Goal: Task Accomplishment & Management: Complete application form

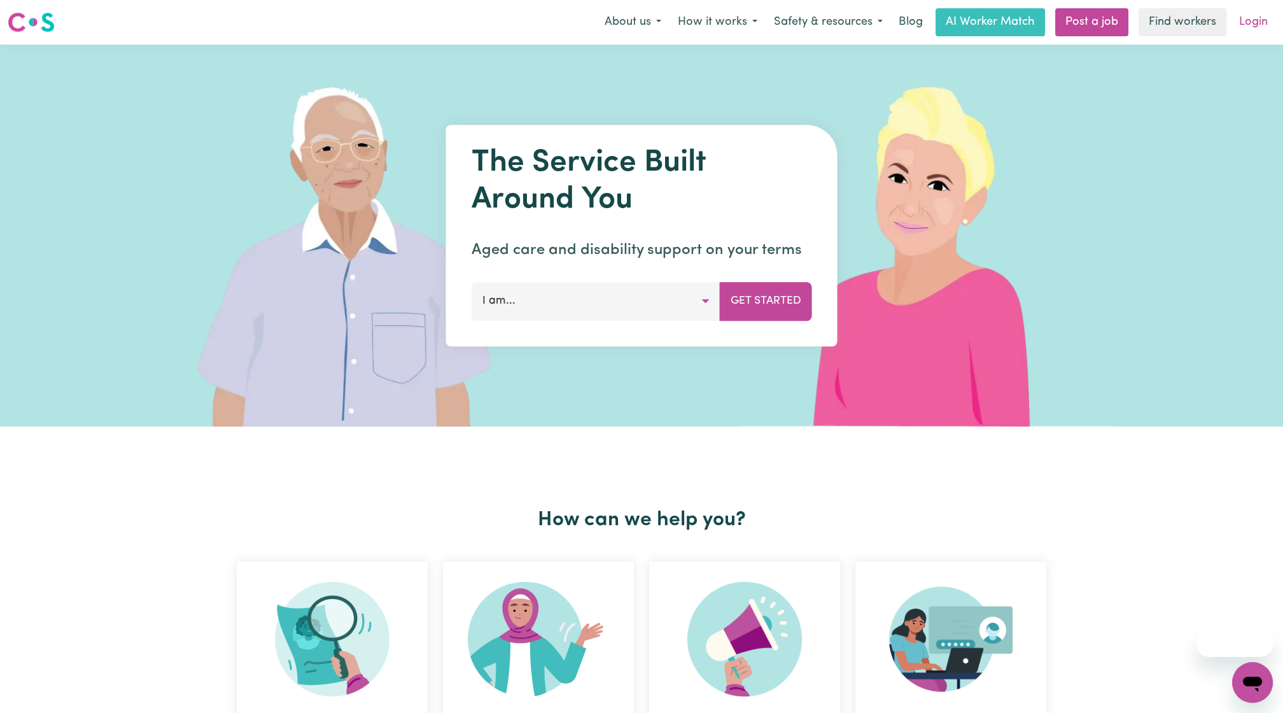
click at [1271, 13] on link "Login" at bounding box center [1254, 22] width 44 height 28
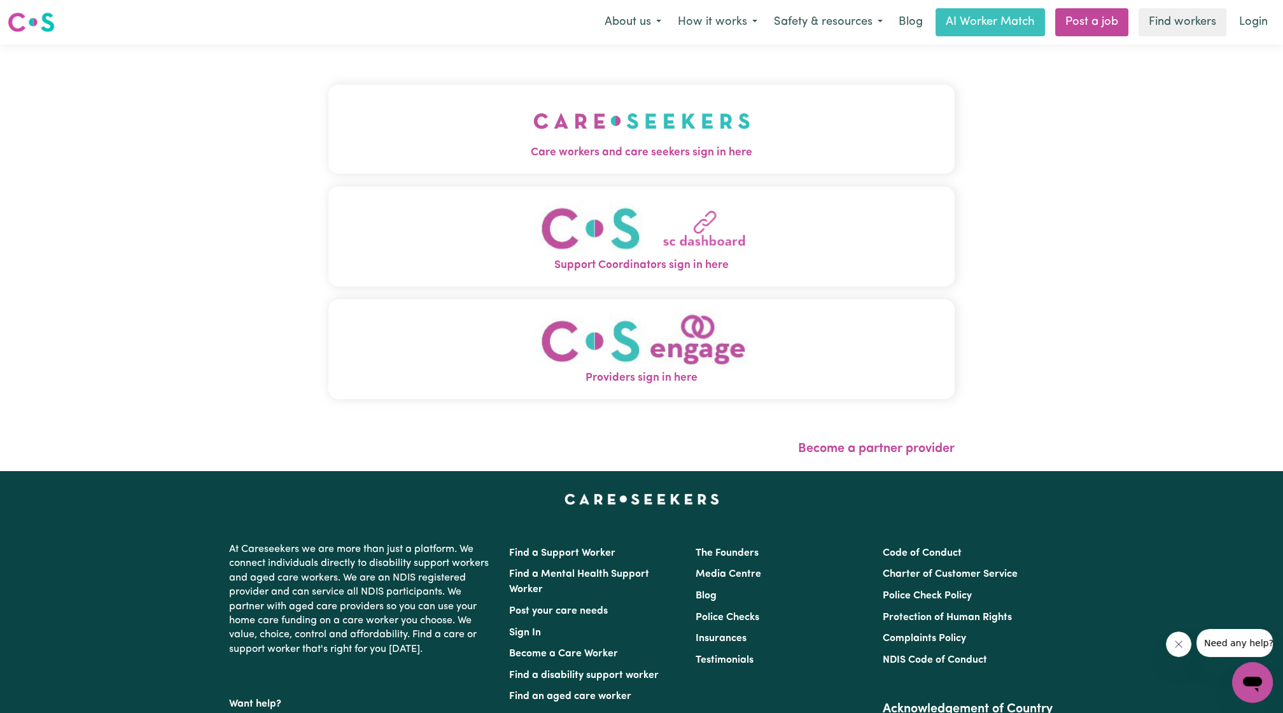
click at [791, 143] on button "Care workers and care seekers sign in here" at bounding box center [641, 129] width 626 height 89
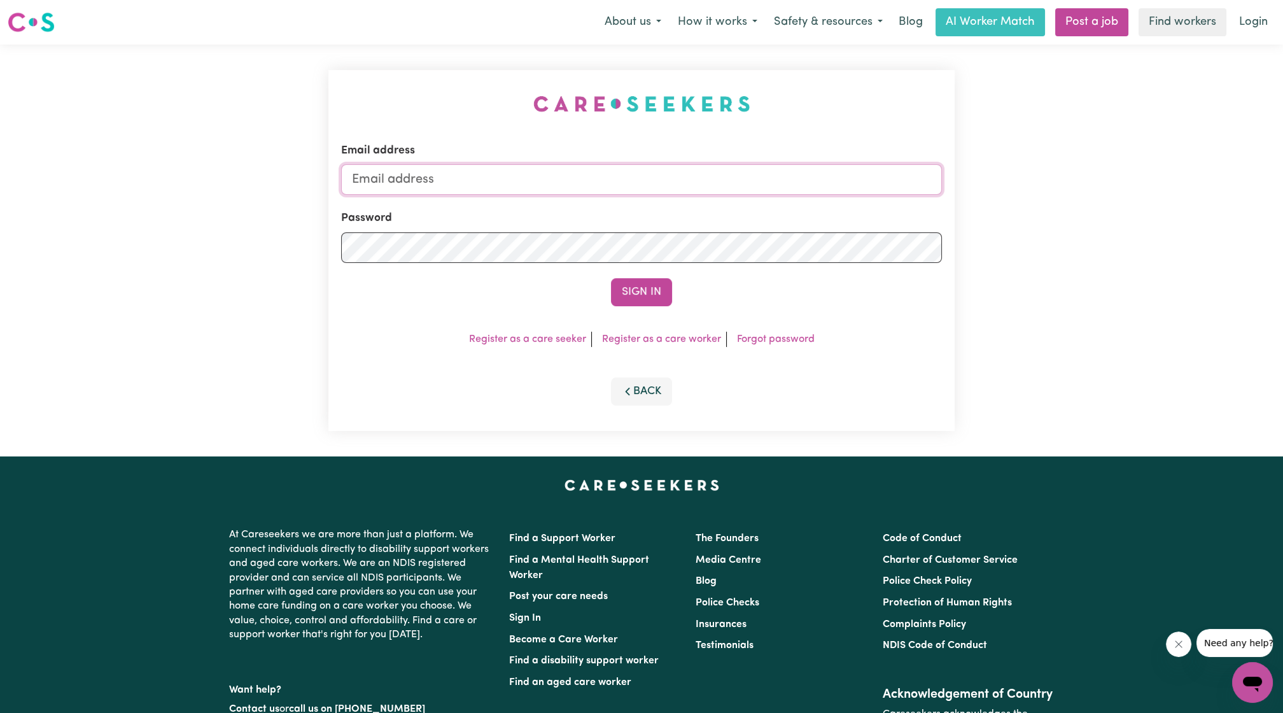
click at [695, 179] on input "Email address" at bounding box center [641, 179] width 601 height 31
drag, startPoint x: 416, startPoint y: 176, endPoint x: 707, endPoint y: 197, distance: 292.3
click at [707, 197] on form "Email address superuser~ethan@careseekers.com.au Password Sign In" at bounding box center [641, 225] width 601 height 164
type input "superuser~LBosquette@windgap.org.au"
click at [657, 272] on form "Email address superuser~LBosquette@windgap.org.au Password Sign In" at bounding box center [641, 225] width 601 height 164
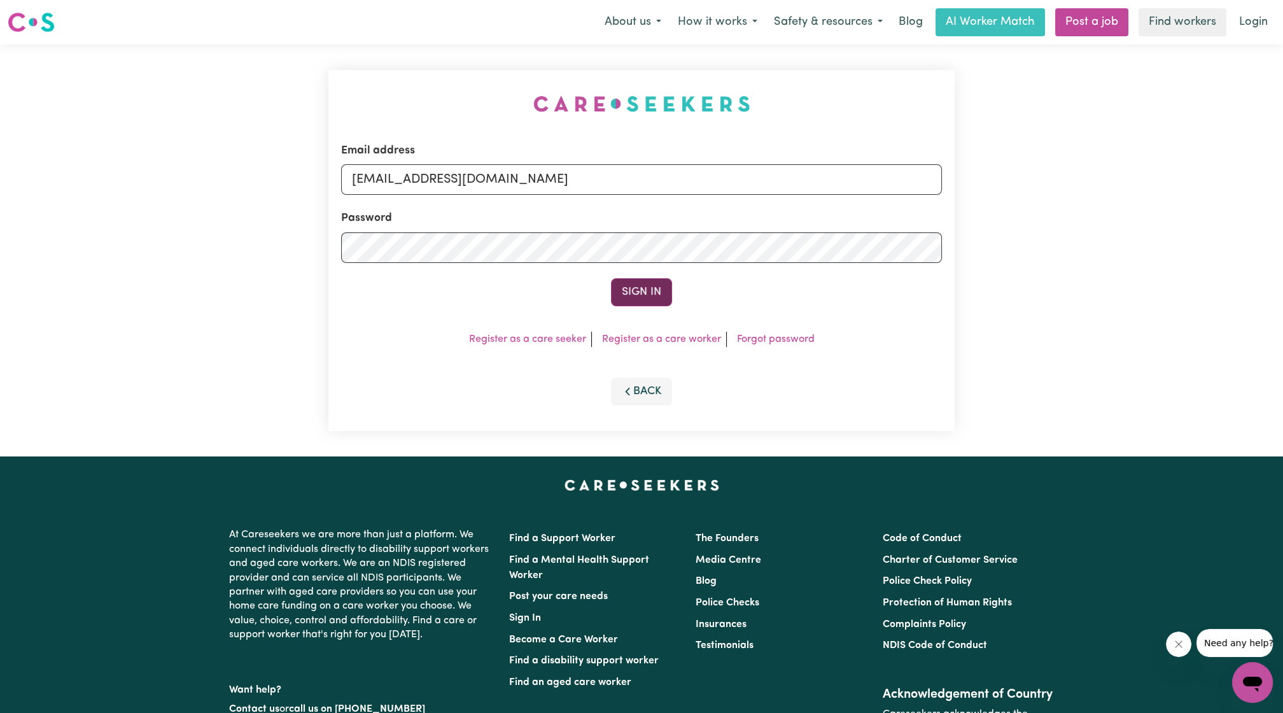
click at [649, 282] on button "Sign In" at bounding box center [641, 292] width 61 height 28
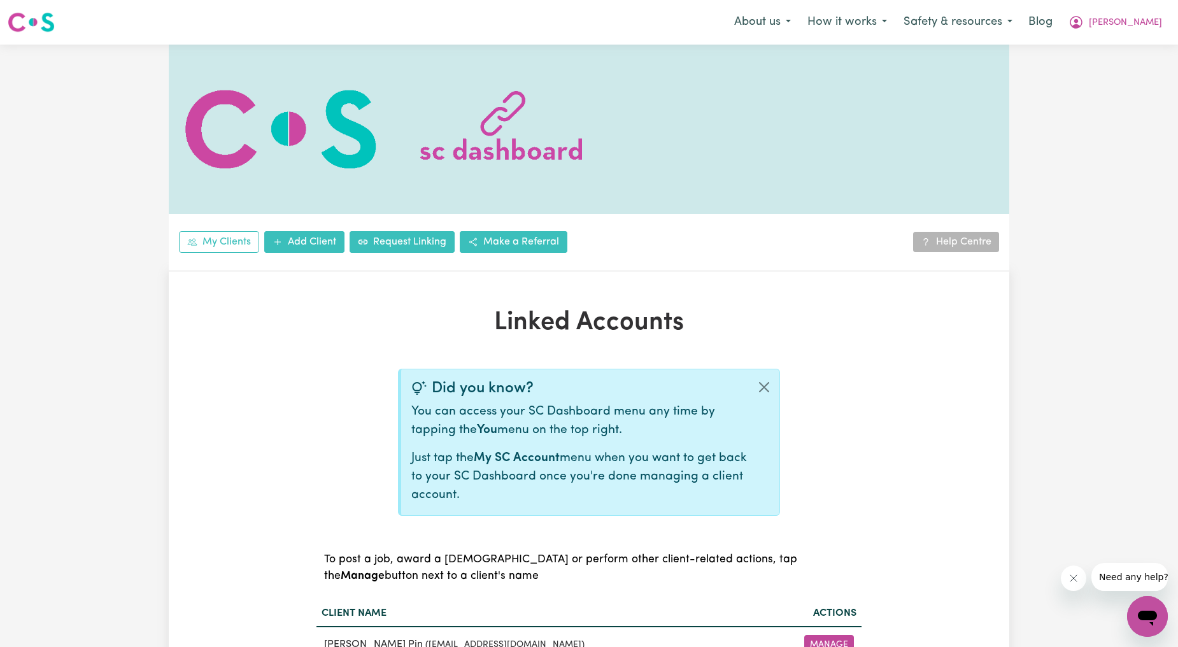
scroll to position [236, 0]
click at [915, 316] on div "Linked Accounts Did you know? You can access your SC Dashboard menu any time by…" at bounding box center [589, 495] width 840 height 376
click at [323, 245] on link "Add Client" at bounding box center [304, 242] width 80 height 22
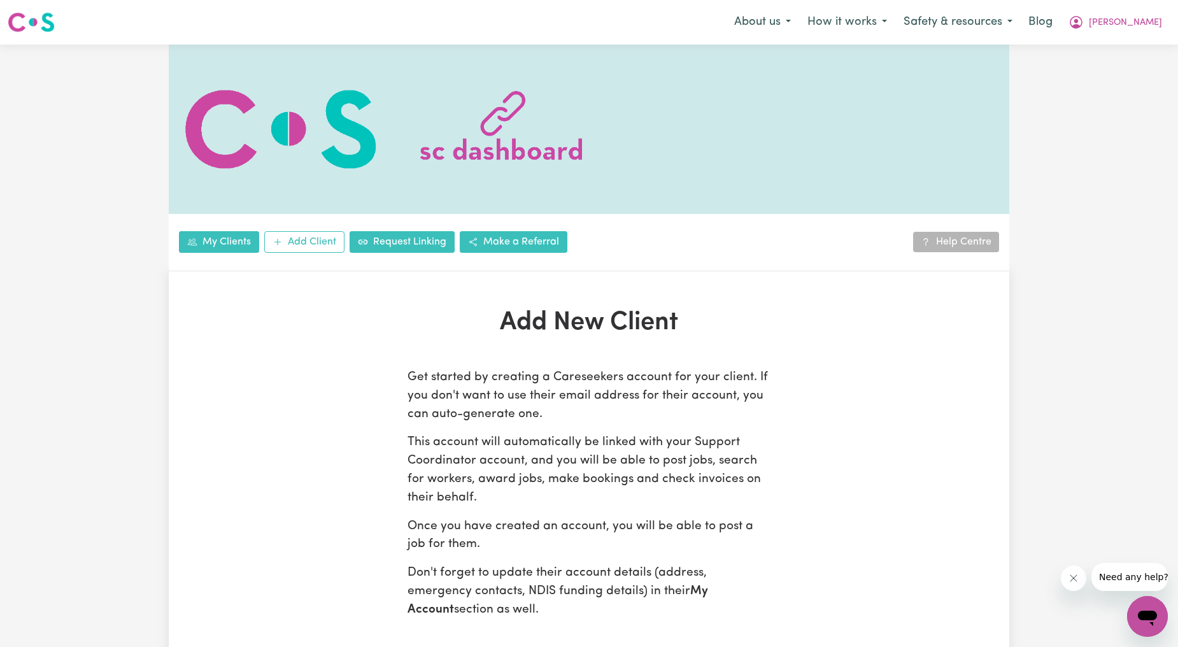
scroll to position [472, 0]
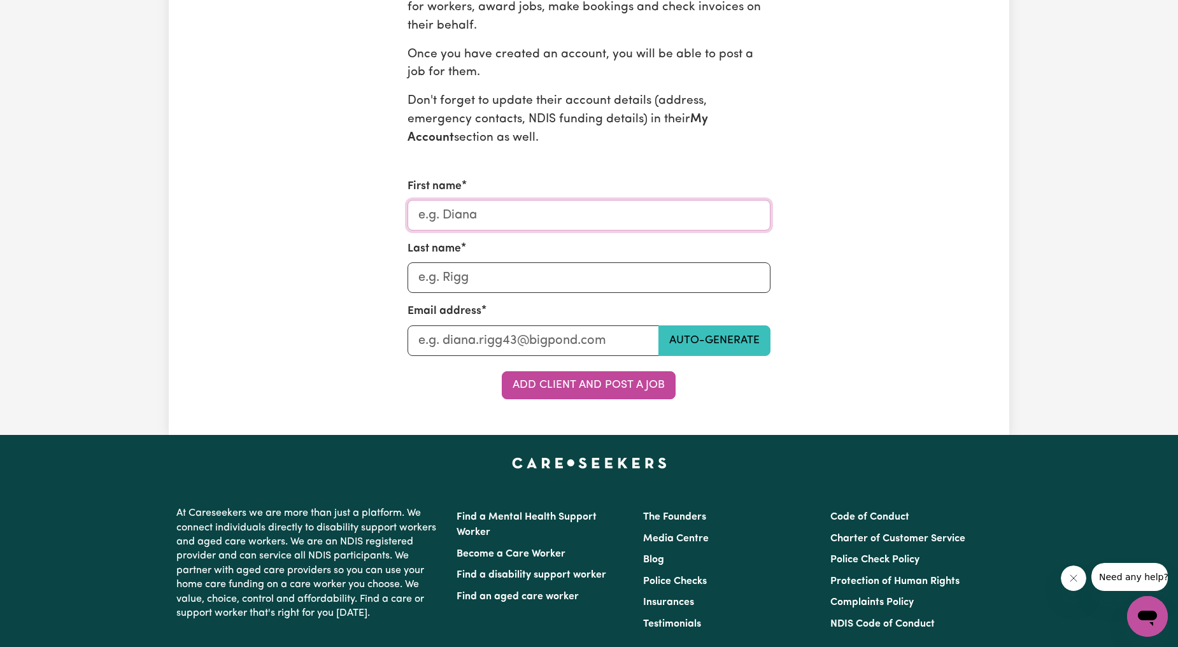
click at [440, 223] on input "First name" at bounding box center [588, 215] width 363 height 31
type input "[PERSON_NAME]"
click at [512, 289] on input "Mc" at bounding box center [588, 277] width 363 height 31
type input "[PERSON_NAME]"
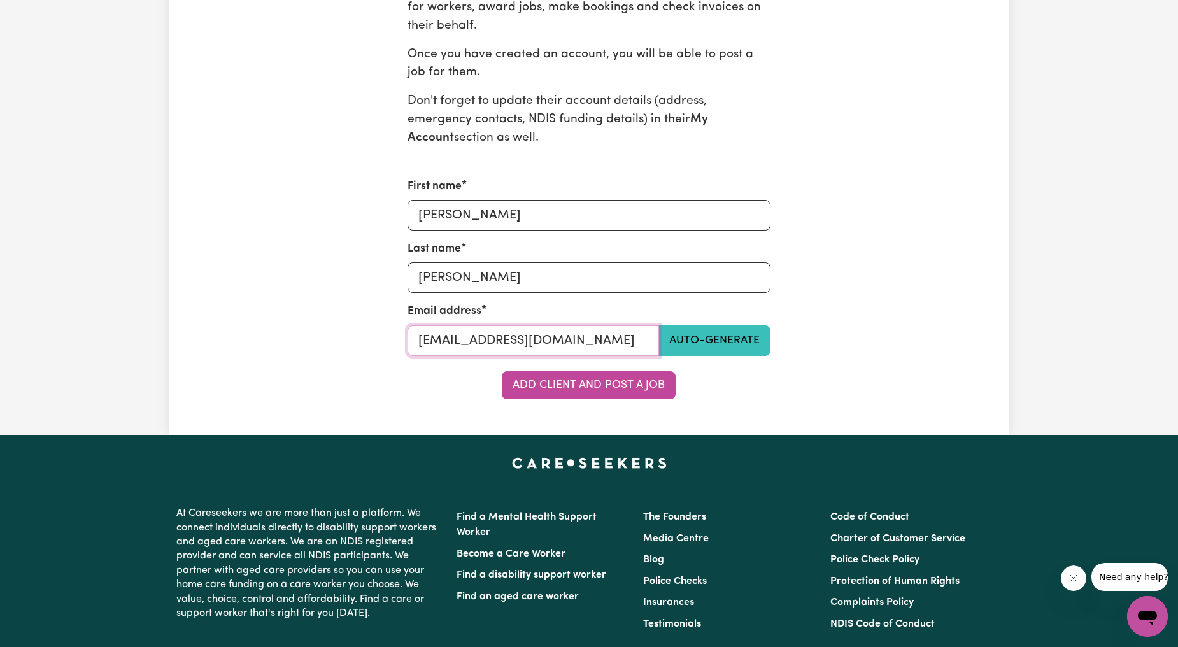
drag, startPoint x: 650, startPoint y: 346, endPoint x: 10, endPoint y: 332, distance: 640.5
click at [10, 332] on div "Add New Client Get started by creating a Careseekers account for your client. I…" at bounding box center [589, 117] width 1178 height 635
type input "[EMAIL_ADDRESS][DOMAIN_NAME]"
click at [533, 387] on button "Add Client and Post a Job" at bounding box center [589, 385] width 174 height 28
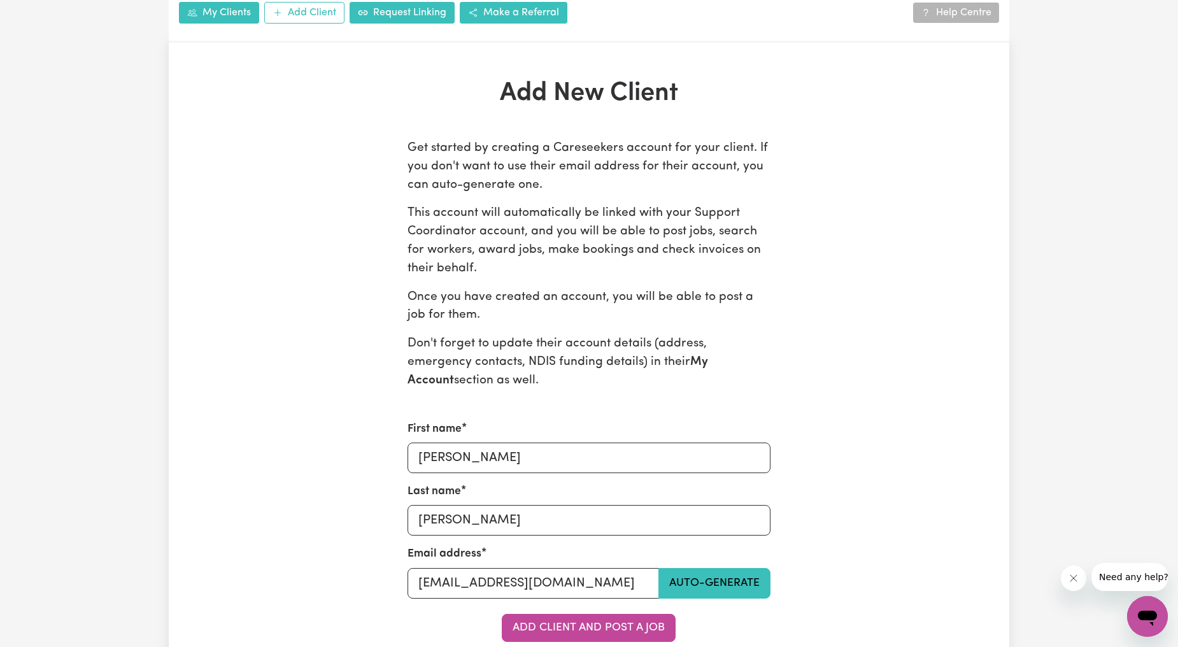
scroll to position [236, 0]
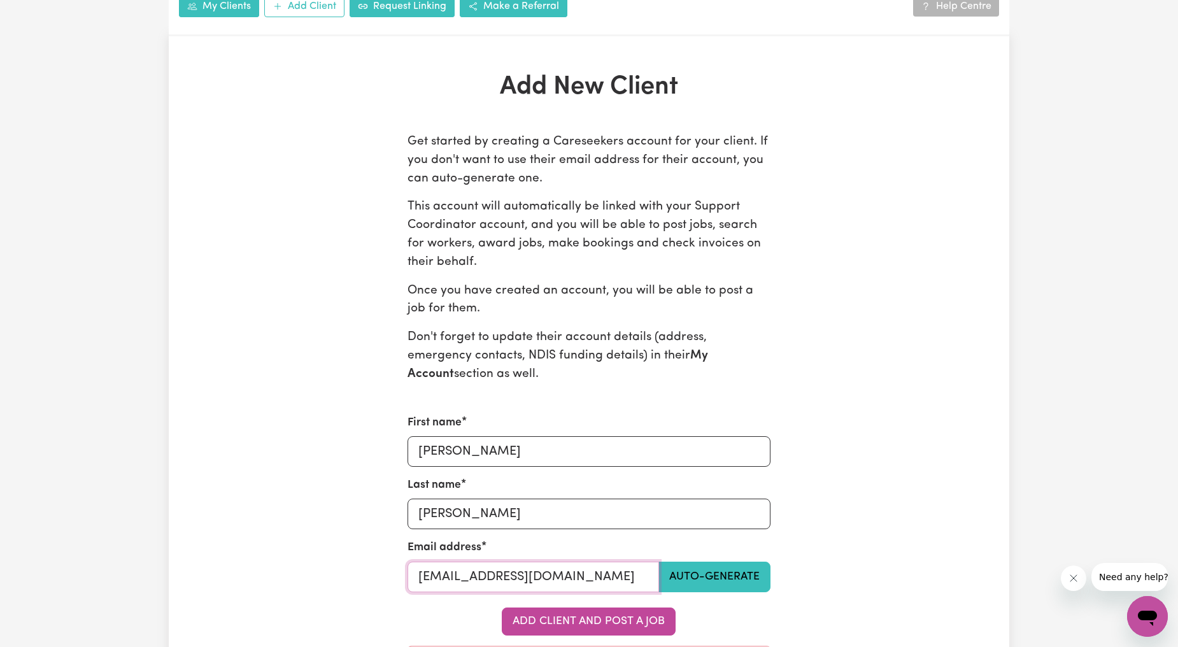
click at [535, 567] on input "[EMAIL_ADDRESS][DOMAIN_NAME]" at bounding box center [533, 576] width 252 height 31
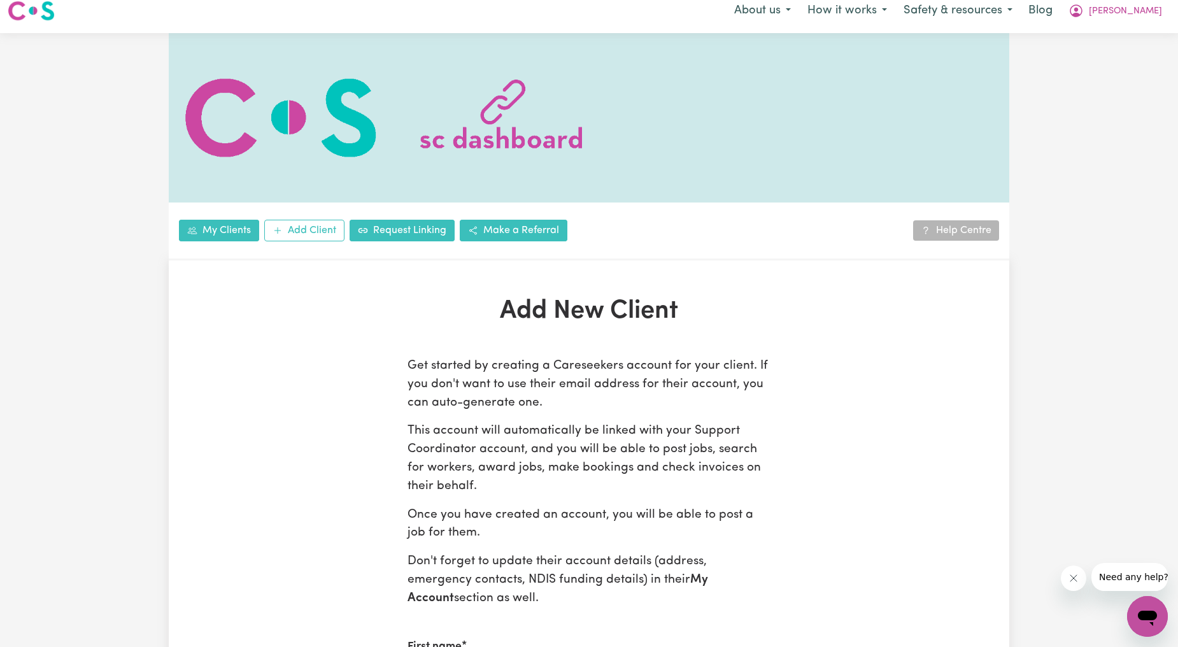
scroll to position [0, 0]
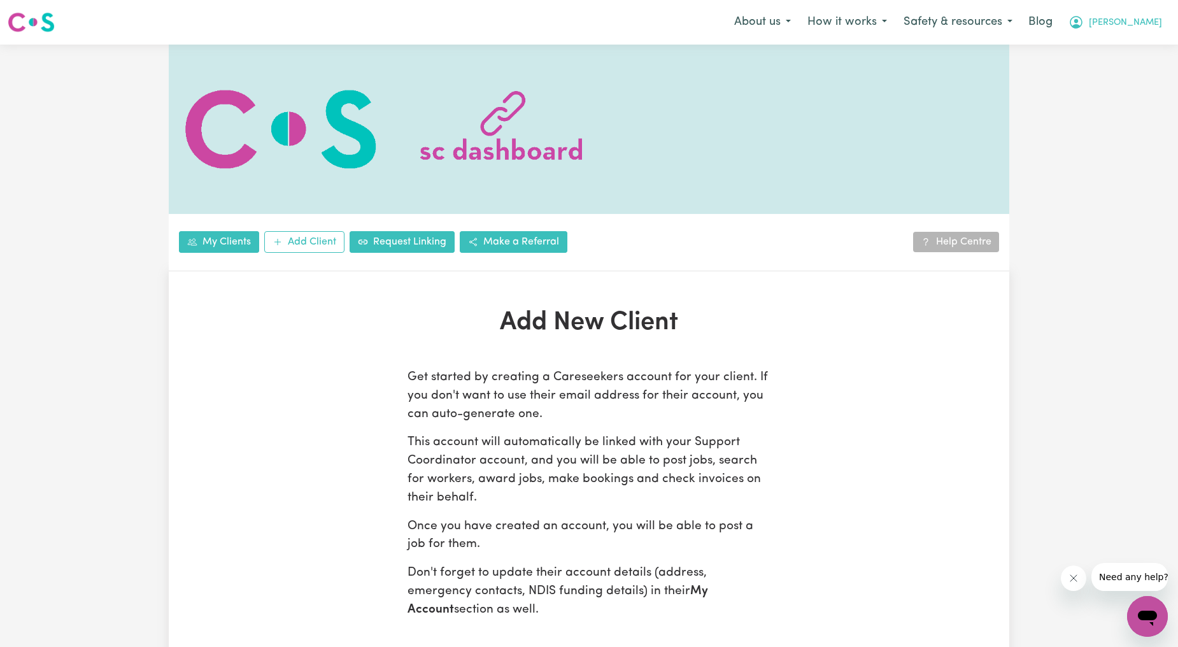
click at [1083, 18] on icon "My Account" at bounding box center [1075, 22] width 15 height 15
click at [1089, 67] on link "Logout" at bounding box center [1119, 73] width 101 height 24
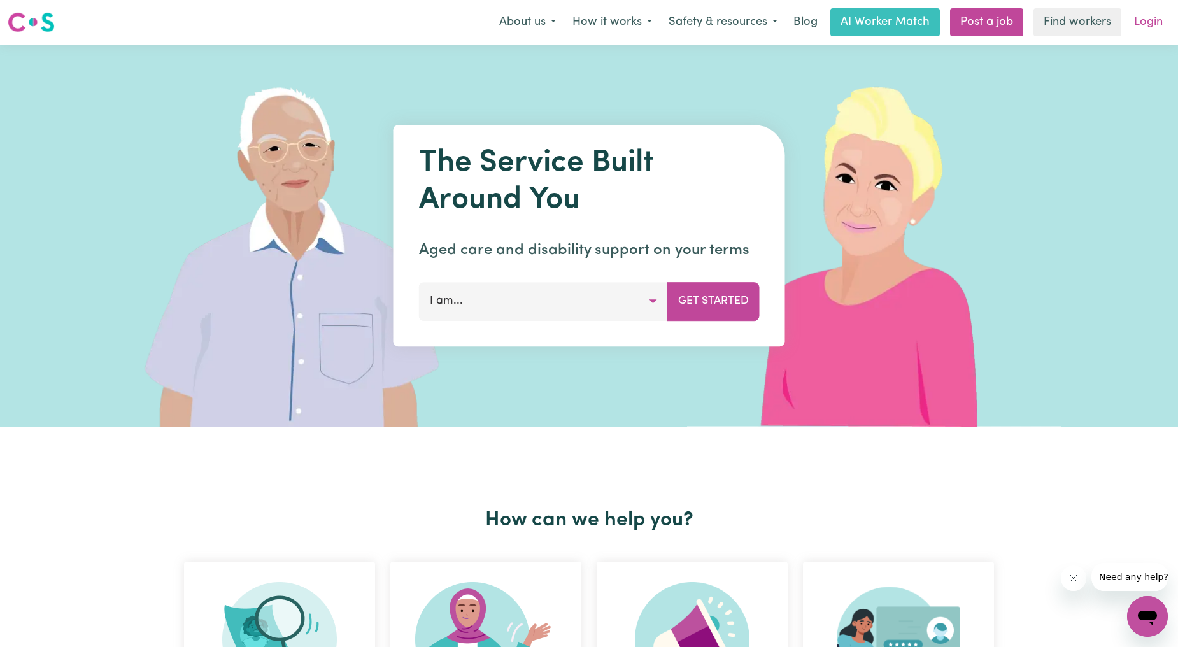
click at [1139, 20] on link "Login" at bounding box center [1148, 22] width 44 height 28
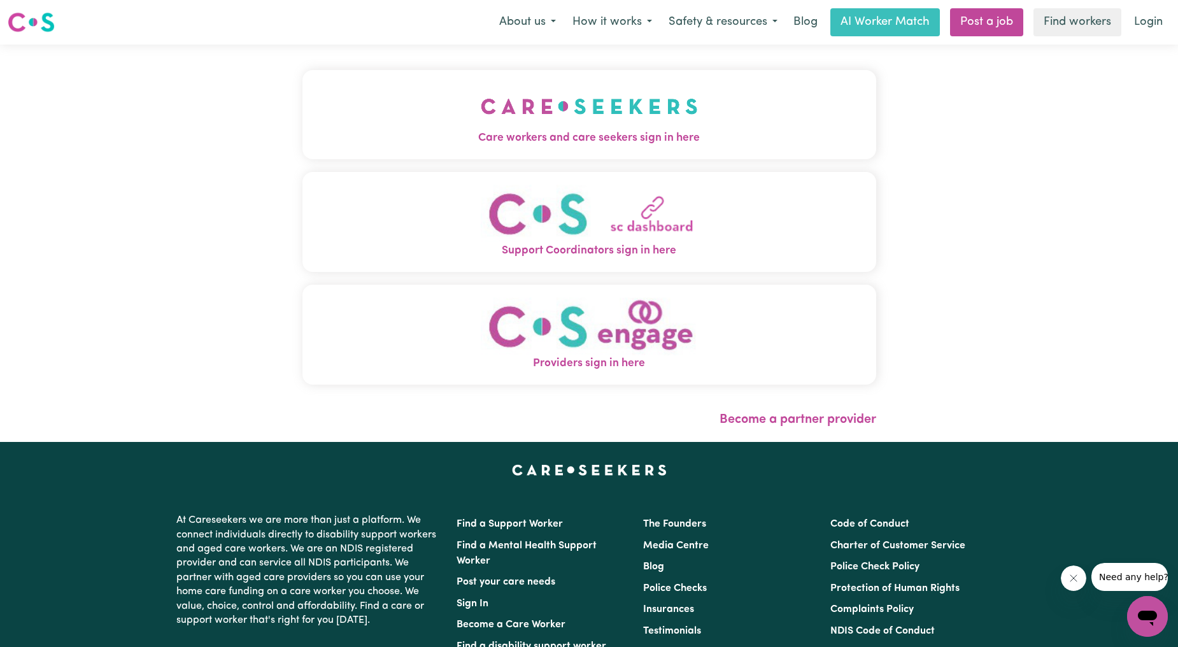
click at [532, 59] on div "Care workers and care seekers sign in here Support Coordinators sign in here Pr…" at bounding box center [589, 243] width 589 height 397
click at [503, 109] on img "Care workers and care seekers sign in here" at bounding box center [589, 106] width 217 height 47
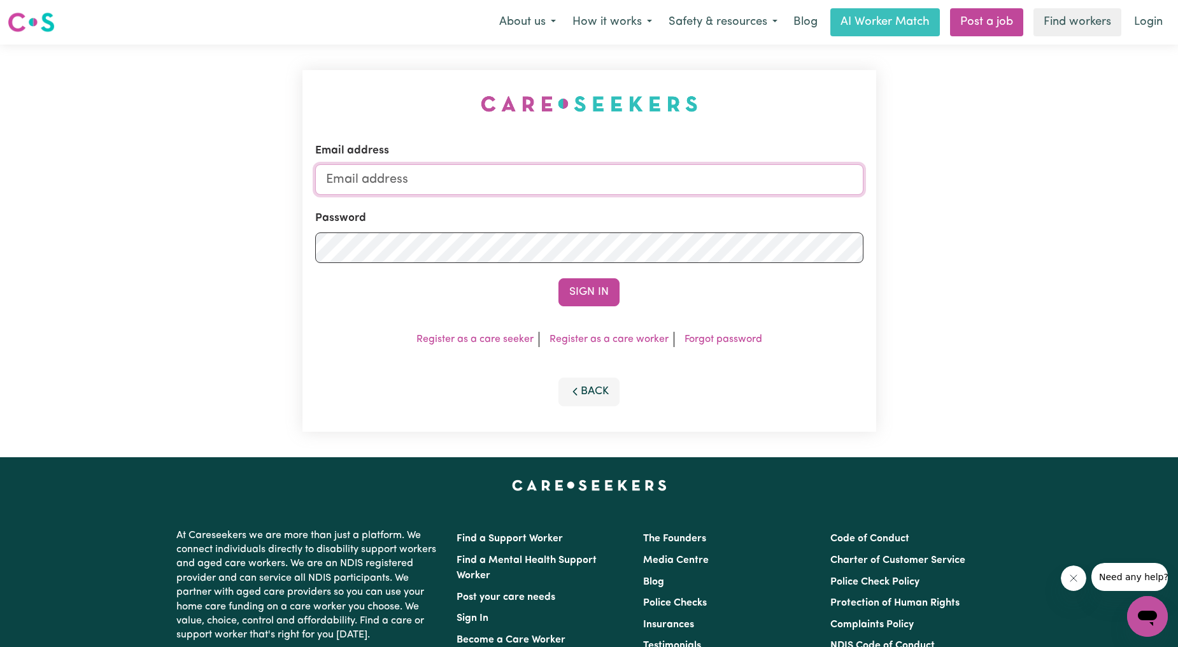
click at [640, 192] on input "Email address" at bounding box center [589, 179] width 548 height 31
drag, startPoint x: 390, startPoint y: 176, endPoint x: 633, endPoint y: 176, distance: 242.5
click at [633, 176] on input "[EMAIL_ADDRESS][PERSON_NAME][DOMAIN_NAME]" at bounding box center [589, 179] width 548 height 31
type input "[EMAIL_ADDRESS][DOMAIN_NAME]"
click at [579, 320] on div "Email address [EMAIL_ADDRESS][DOMAIN_NAME] Password Sign In Register as a care …" at bounding box center [589, 251] width 574 height 362
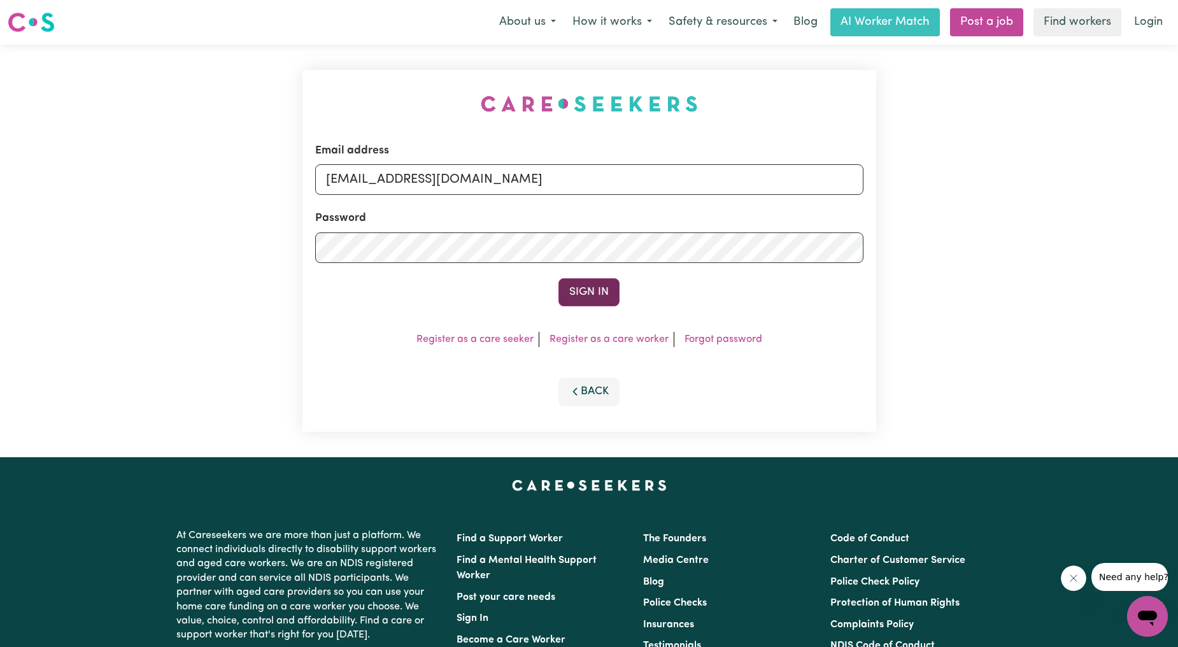
click at [574, 297] on button "Sign In" at bounding box center [588, 292] width 61 height 28
